Goal: Information Seeking & Learning: Learn about a topic

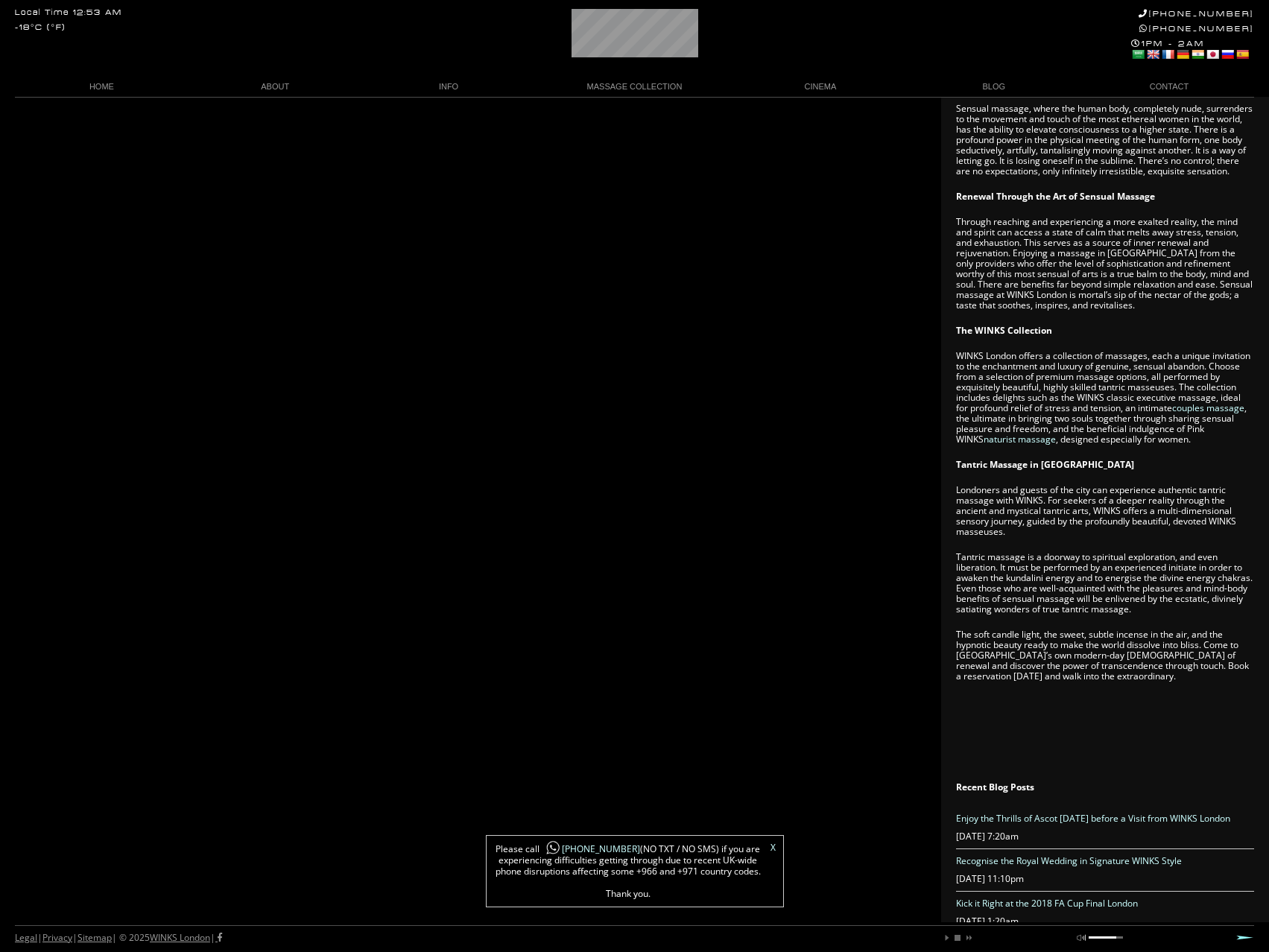
scroll to position [591, 0]
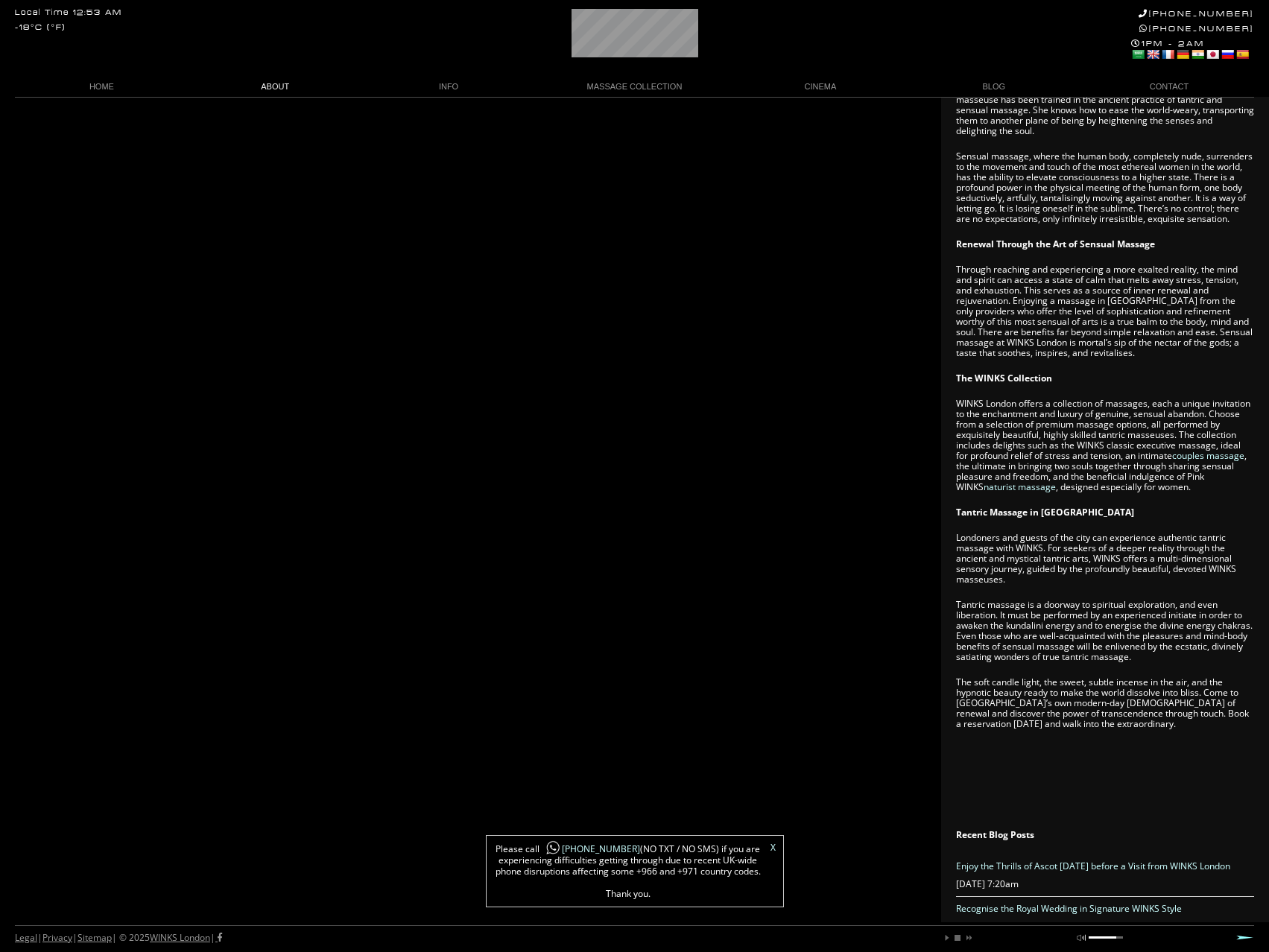
click at [282, 81] on link "ABOUT" at bounding box center [275, 87] width 174 height 20
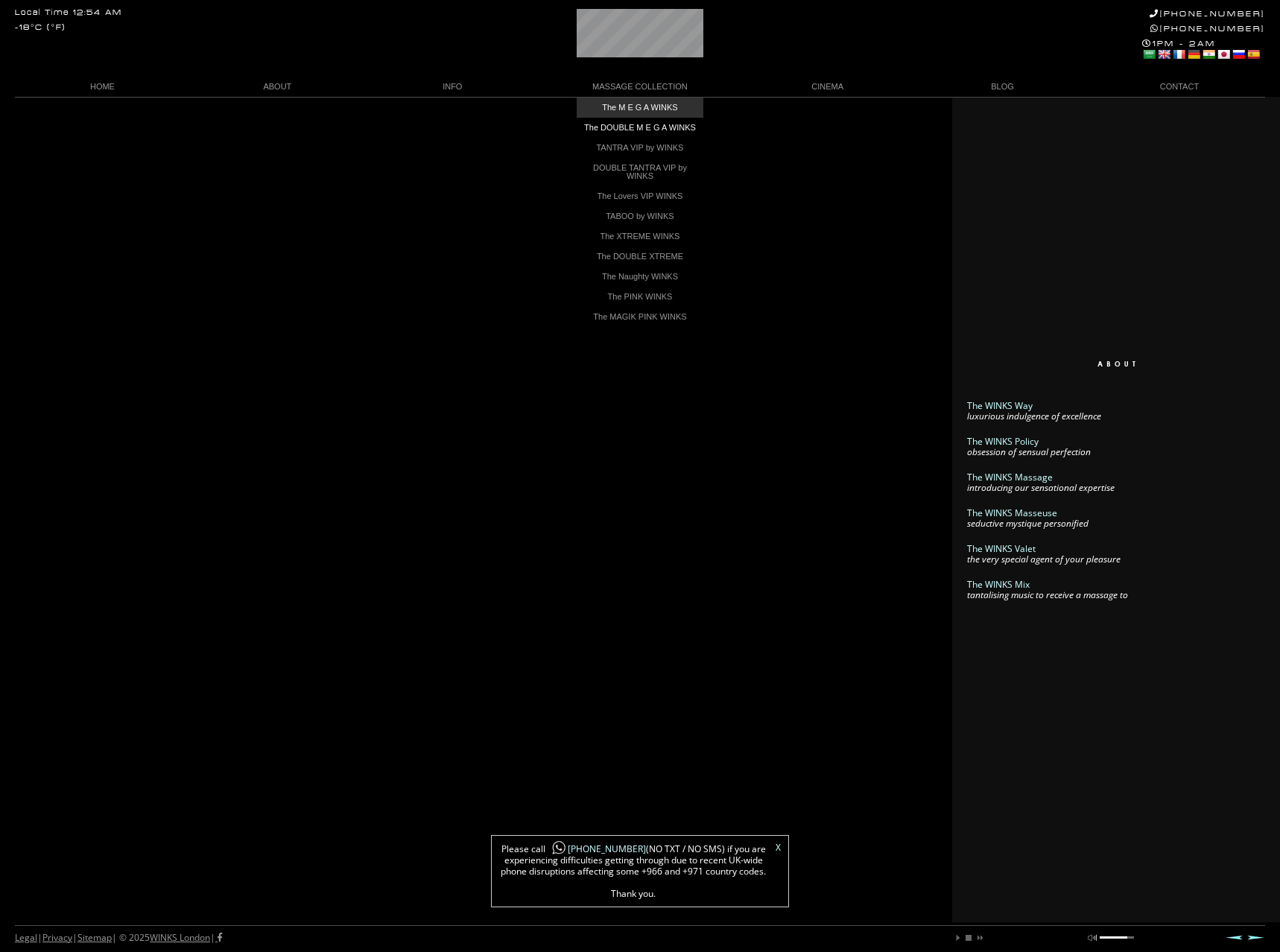
click at [665, 113] on link "The M E G A WINKS" at bounding box center [640, 107] width 127 height 20
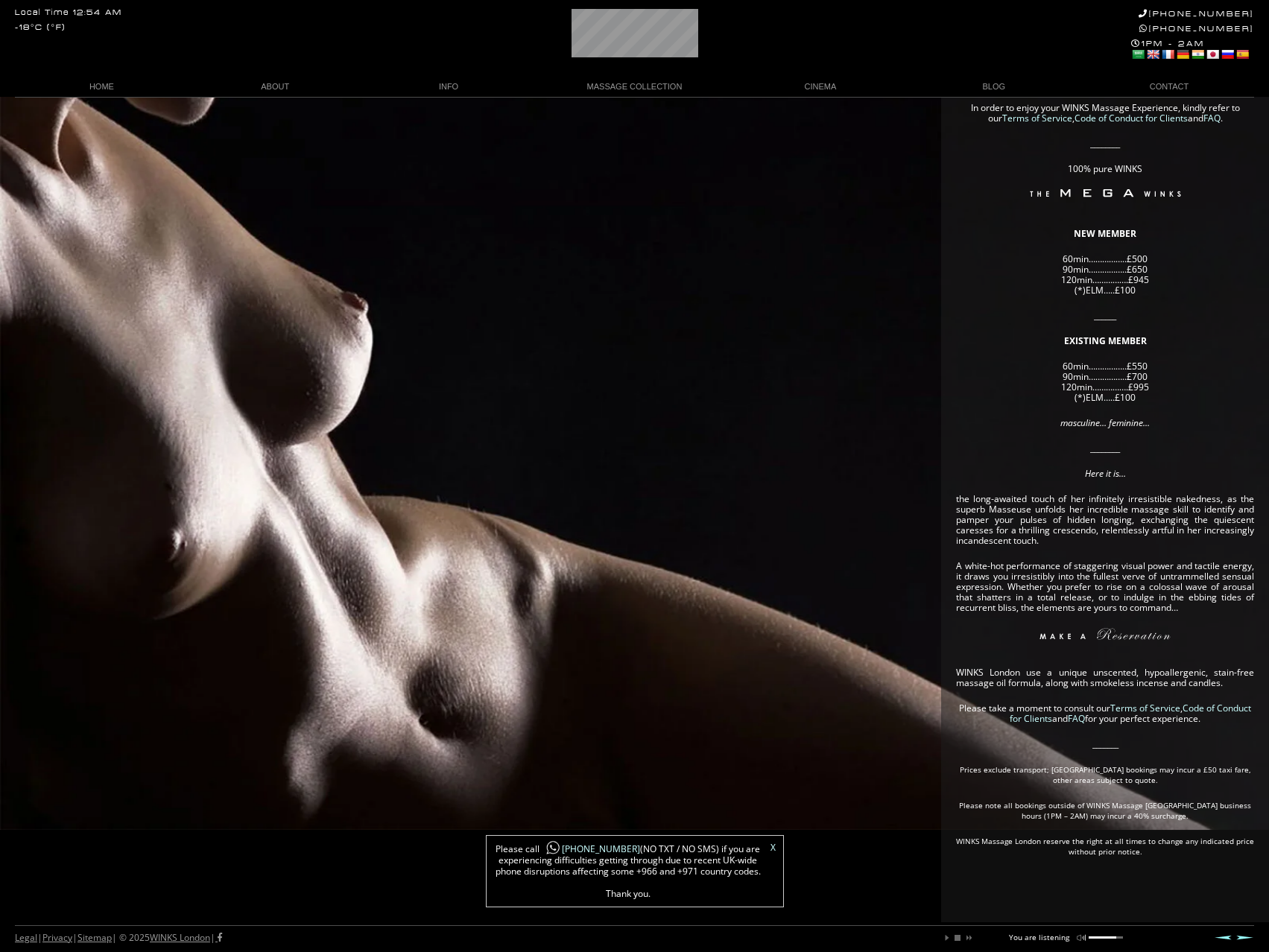
scroll to position [0, 66]
